Goal: Task Accomplishment & Management: Manage account settings

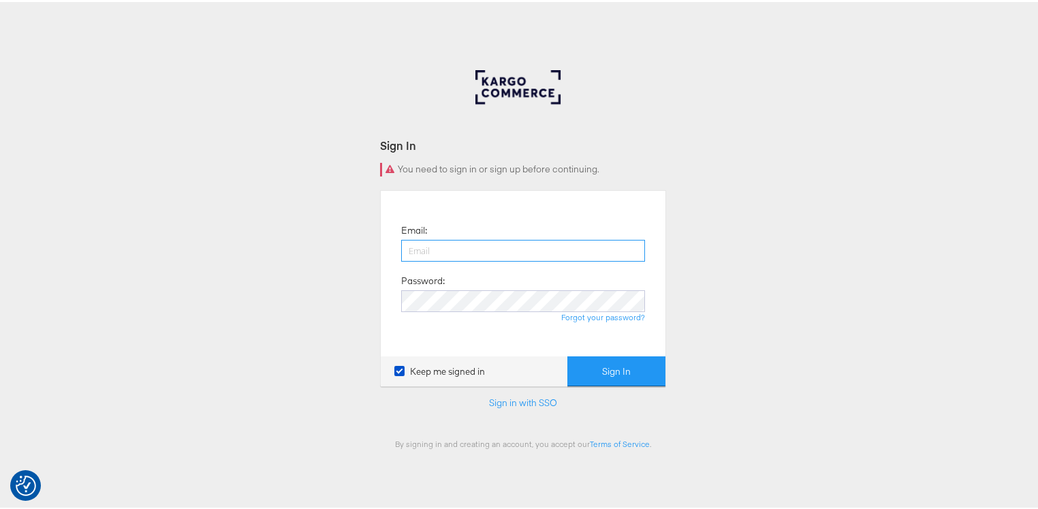
type input "[PERSON_NAME][EMAIL_ADDRESS][PERSON_NAME][DOMAIN_NAME]"
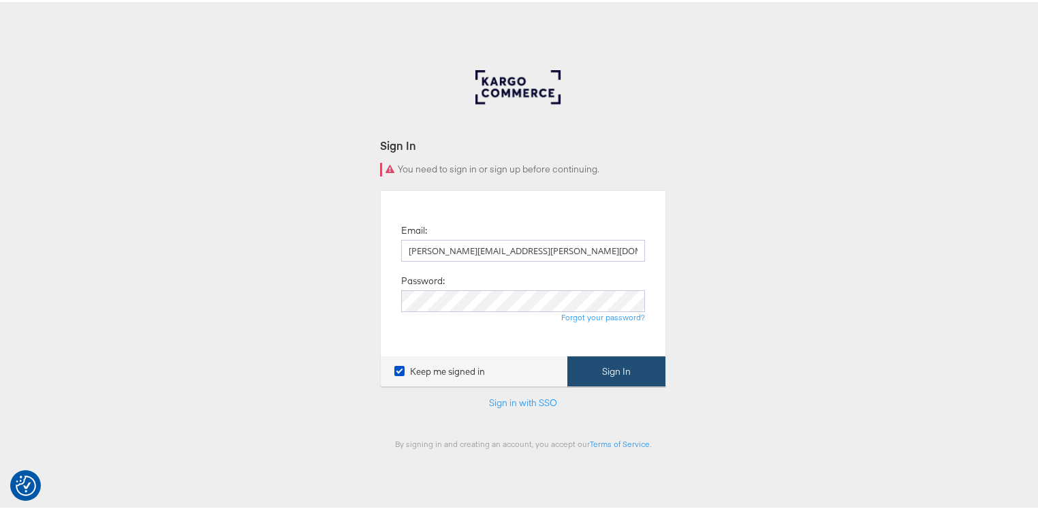
click at [607, 367] on button "Sign In" at bounding box center [616, 369] width 98 height 31
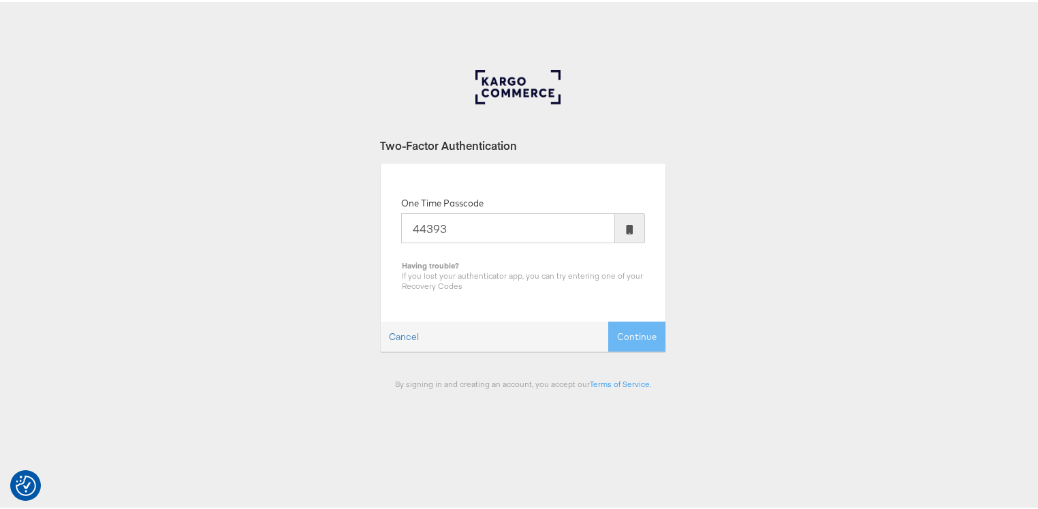
click at [629, 329] on div "Cancel Continue" at bounding box center [523, 334] width 285 height 31
drag, startPoint x: 420, startPoint y: 227, endPoint x: 422, endPoint y: 236, distance: 8.4
click at [420, 228] on input "44393" at bounding box center [508, 226] width 214 height 30
type input "444393"
click at [628, 330] on button "Continue" at bounding box center [636, 334] width 57 height 31
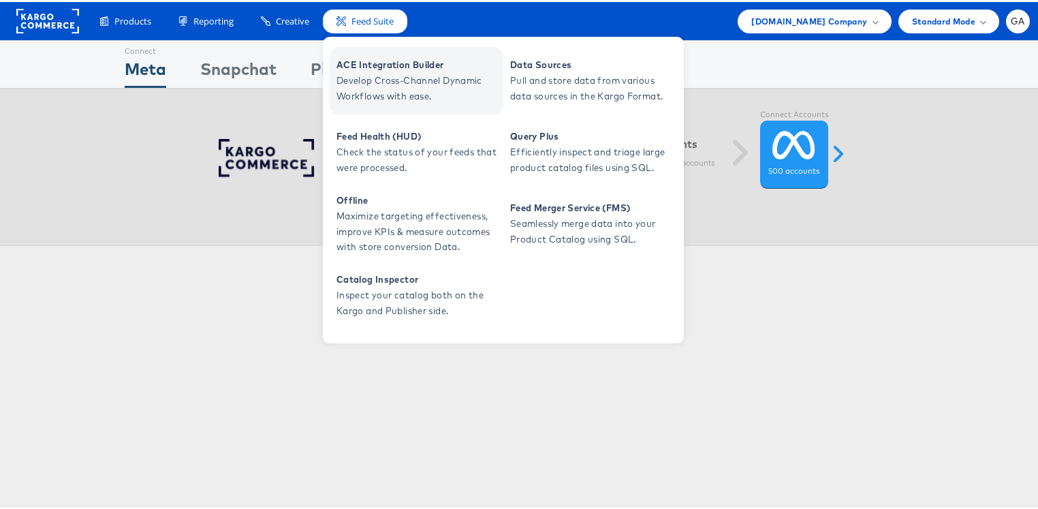
click at [424, 88] on span "Develop Cross-Channel Dynamic Workflows with ease." at bounding box center [417, 86] width 163 height 31
